Goal: Information Seeking & Learning: Learn about a topic

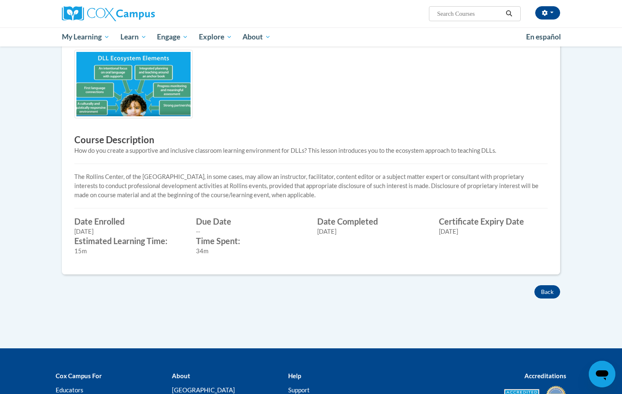
scroll to position [188, 0]
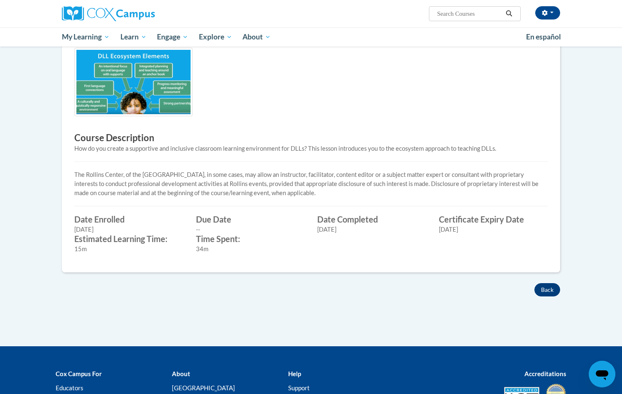
click at [545, 286] on button "Back" at bounding box center [548, 289] width 26 height 13
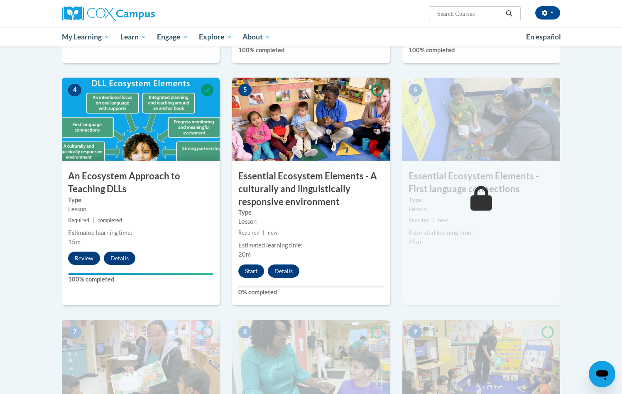
scroll to position [396, 0]
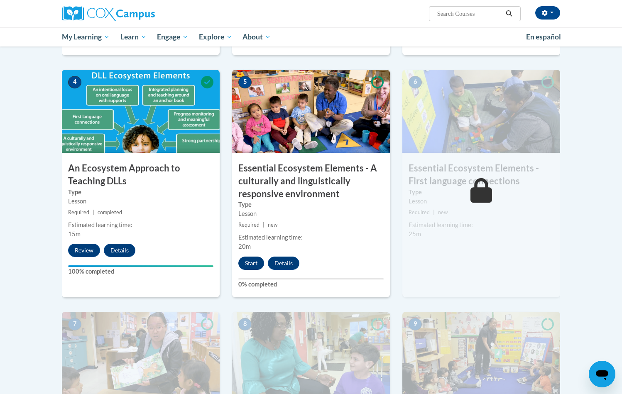
click at [247, 259] on button "Start" at bounding box center [251, 263] width 26 height 13
click at [167, 194] on label "Type" at bounding box center [140, 192] width 145 height 9
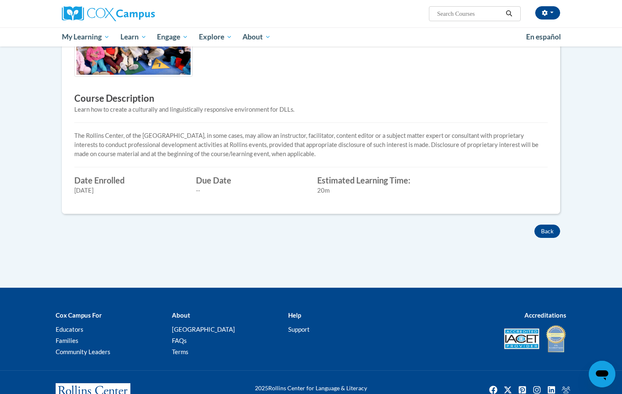
scroll to position [250, 0]
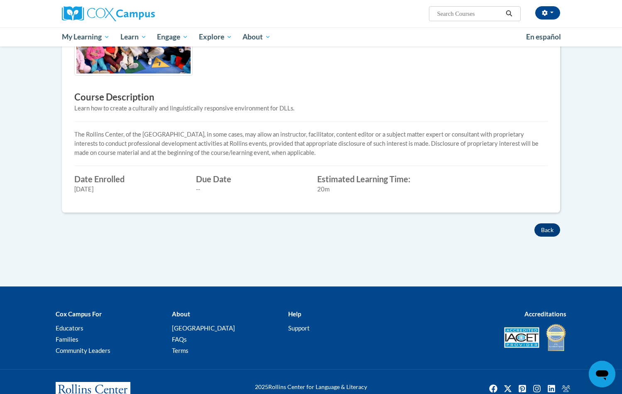
click at [555, 236] on button "Back" at bounding box center [548, 230] width 26 height 13
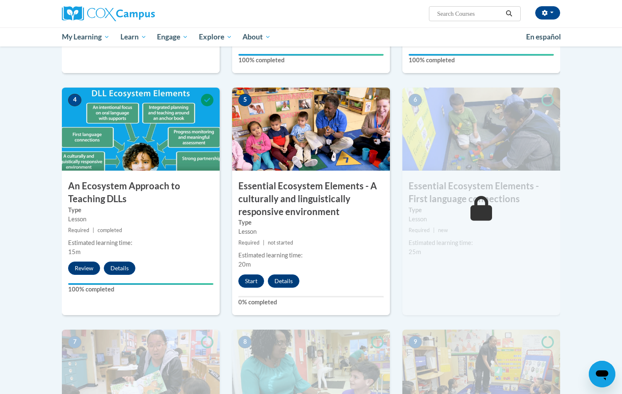
scroll to position [374, 0]
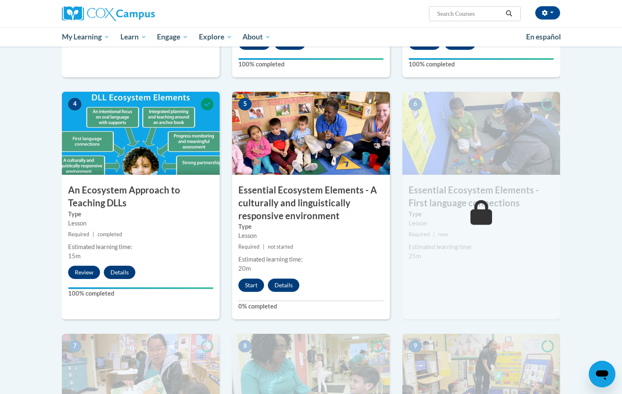
click at [118, 270] on button "Details" at bounding box center [120, 272] width 32 height 13
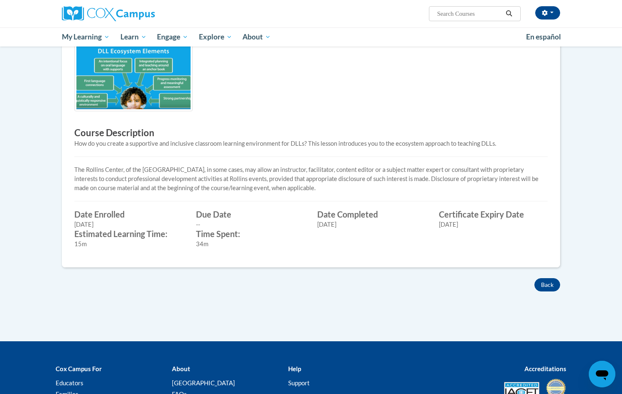
scroll to position [196, 0]
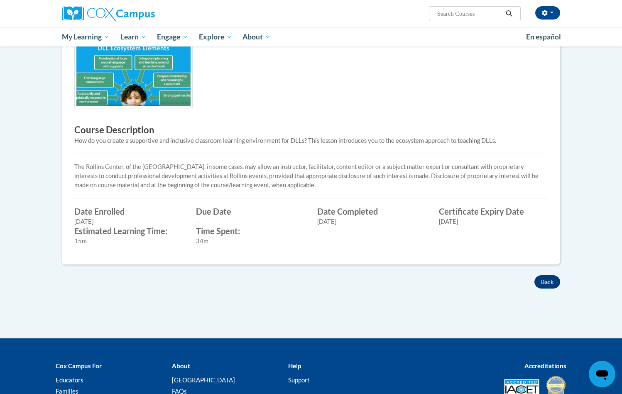
click at [549, 282] on button "Back" at bounding box center [548, 281] width 26 height 13
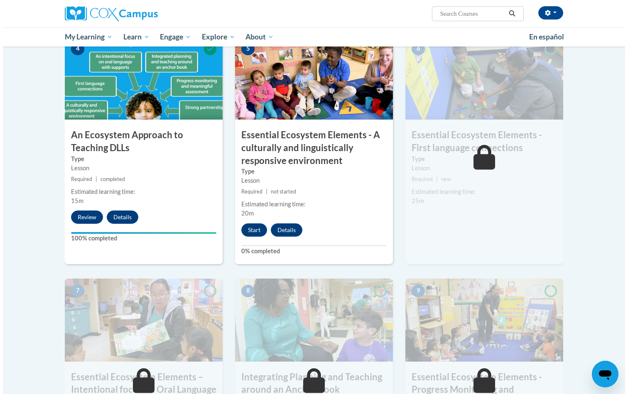
scroll to position [432, 0]
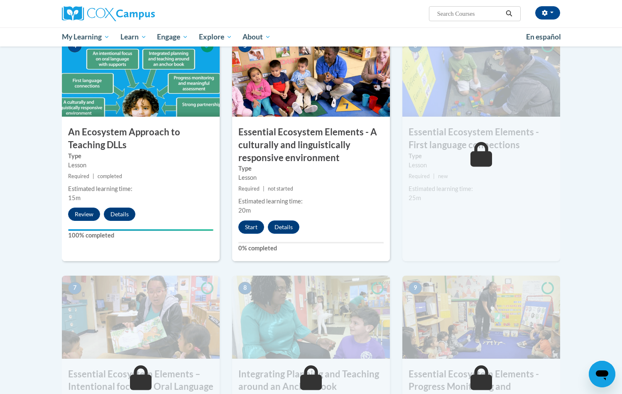
click at [250, 231] on div "5 Essential Ecosystem Elements - A culturally and linguistically responsive env…" at bounding box center [311, 148] width 158 height 228
click at [250, 228] on button "Start" at bounding box center [251, 227] width 26 height 13
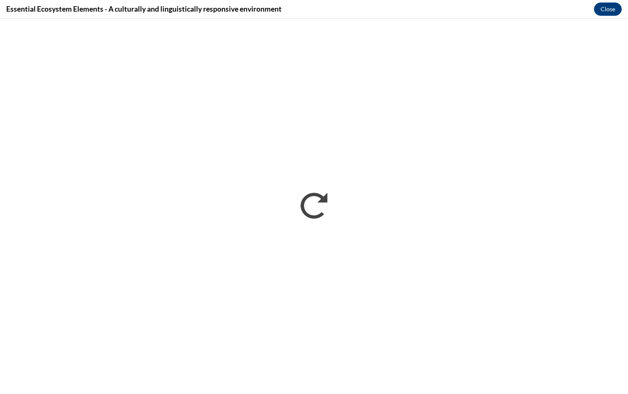
scroll to position [0, 0]
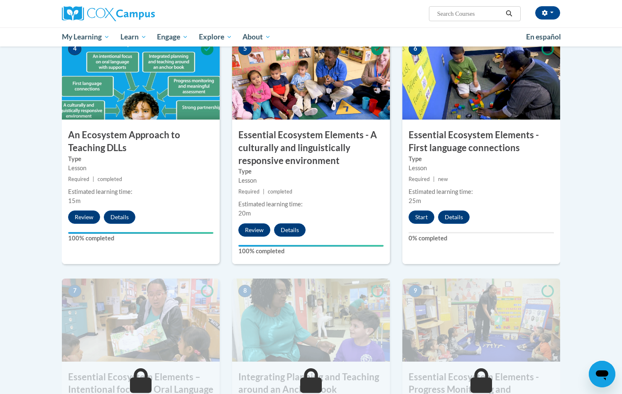
scroll to position [433, 0]
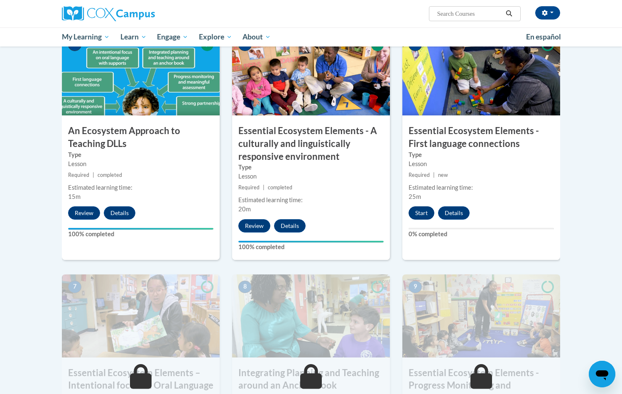
click at [413, 213] on button "Start" at bounding box center [422, 212] width 26 height 13
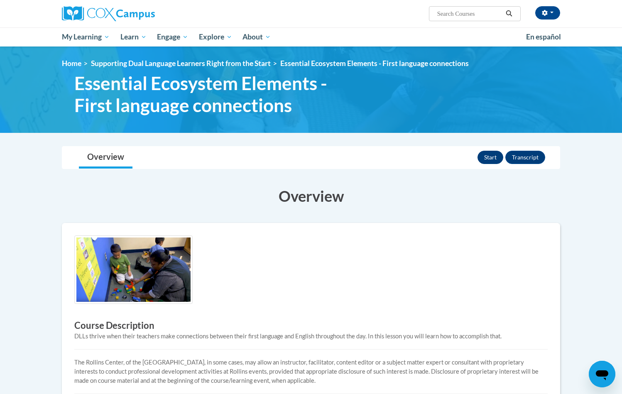
click at [486, 156] on button "Start" at bounding box center [491, 157] width 26 height 13
